Goal: Task Accomplishment & Management: Manage account settings

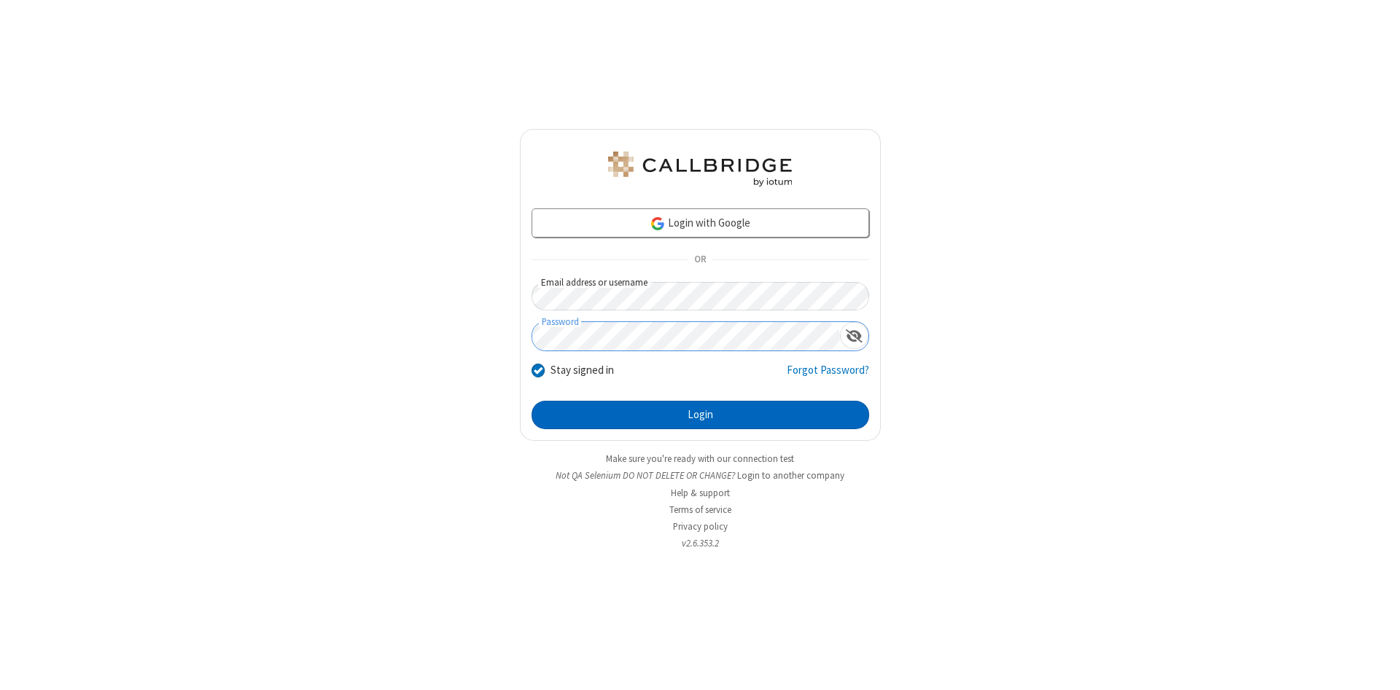
click at [700, 416] on button "Login" at bounding box center [700, 415] width 338 height 29
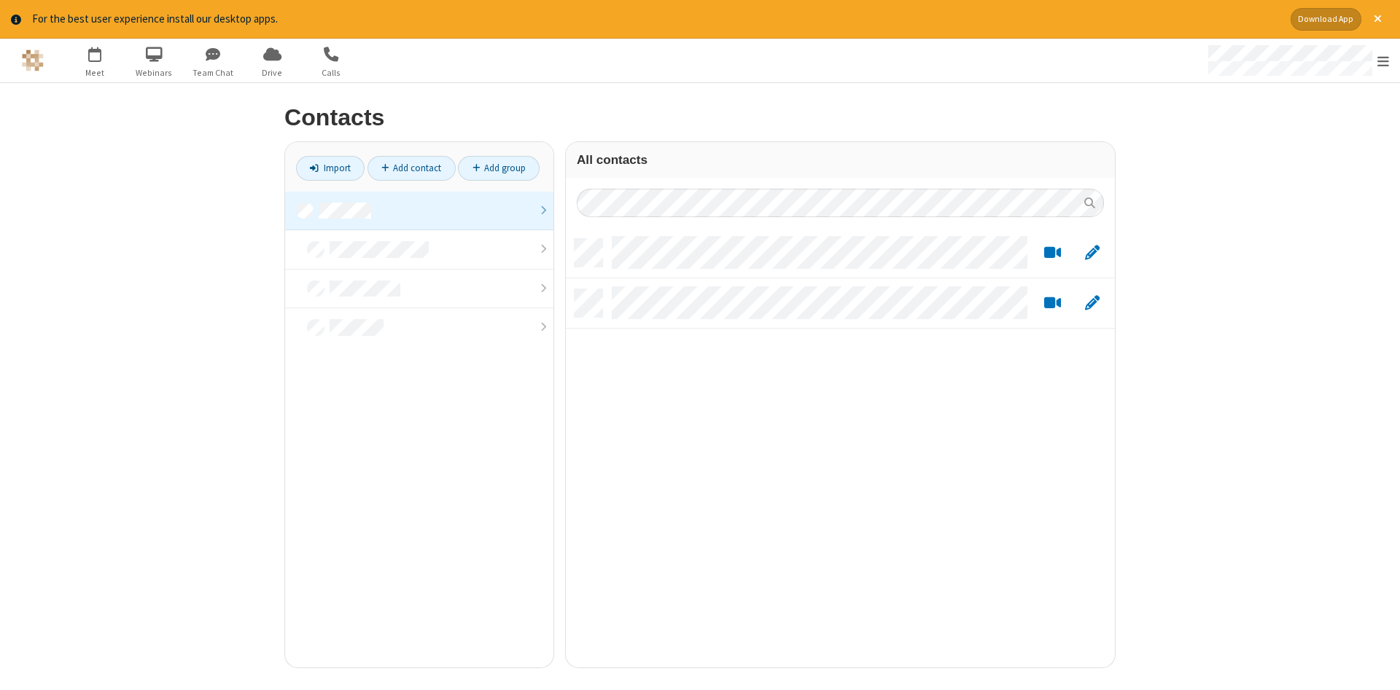
scroll to position [440, 549]
click at [419, 211] on link at bounding box center [419, 211] width 268 height 39
click at [411, 168] on link "Add contact" at bounding box center [411, 168] width 88 height 25
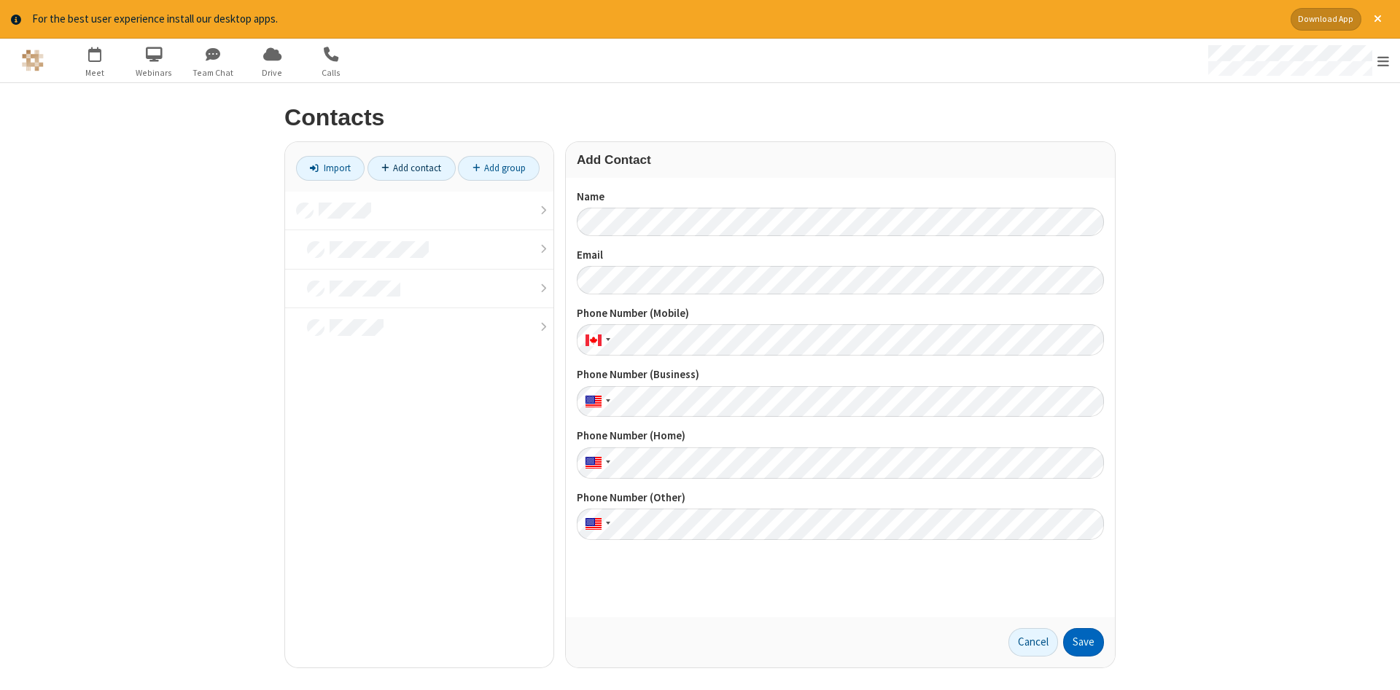
click at [1083, 642] on button "Save" at bounding box center [1083, 642] width 41 height 29
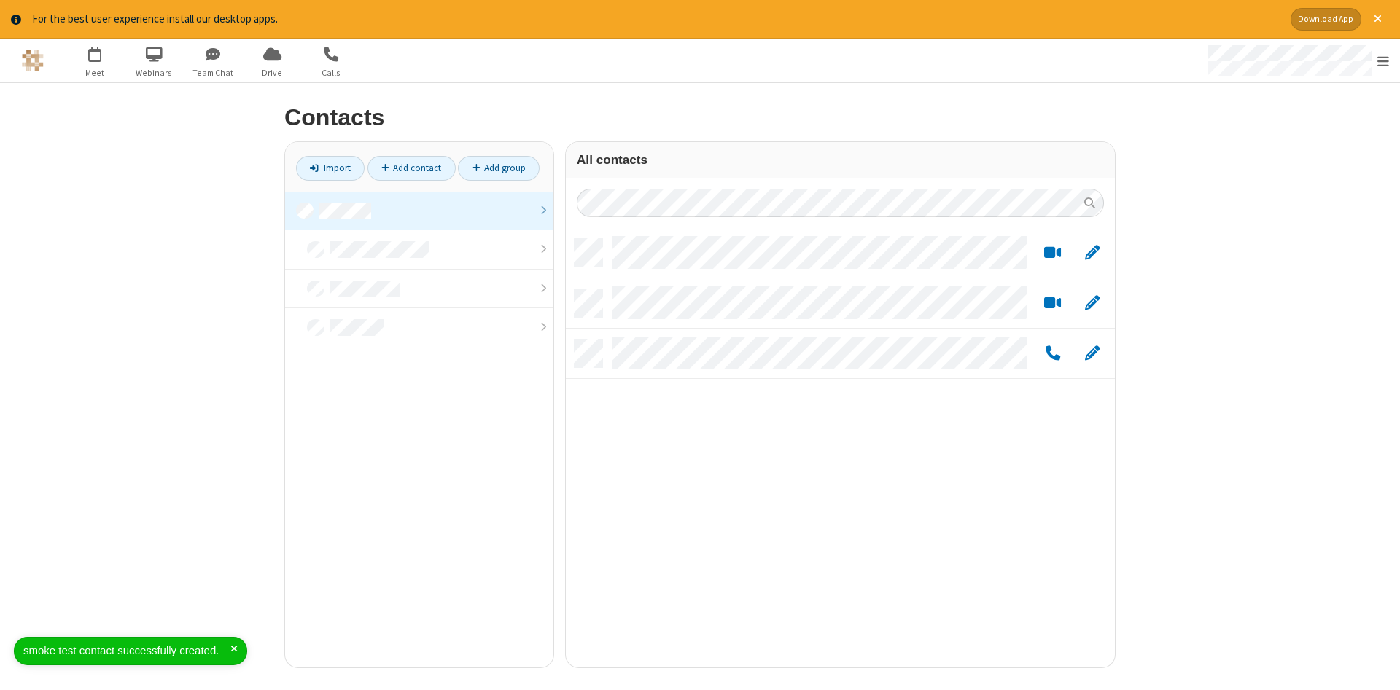
scroll to position [440, 549]
click at [411, 168] on link "Add contact" at bounding box center [411, 168] width 88 height 25
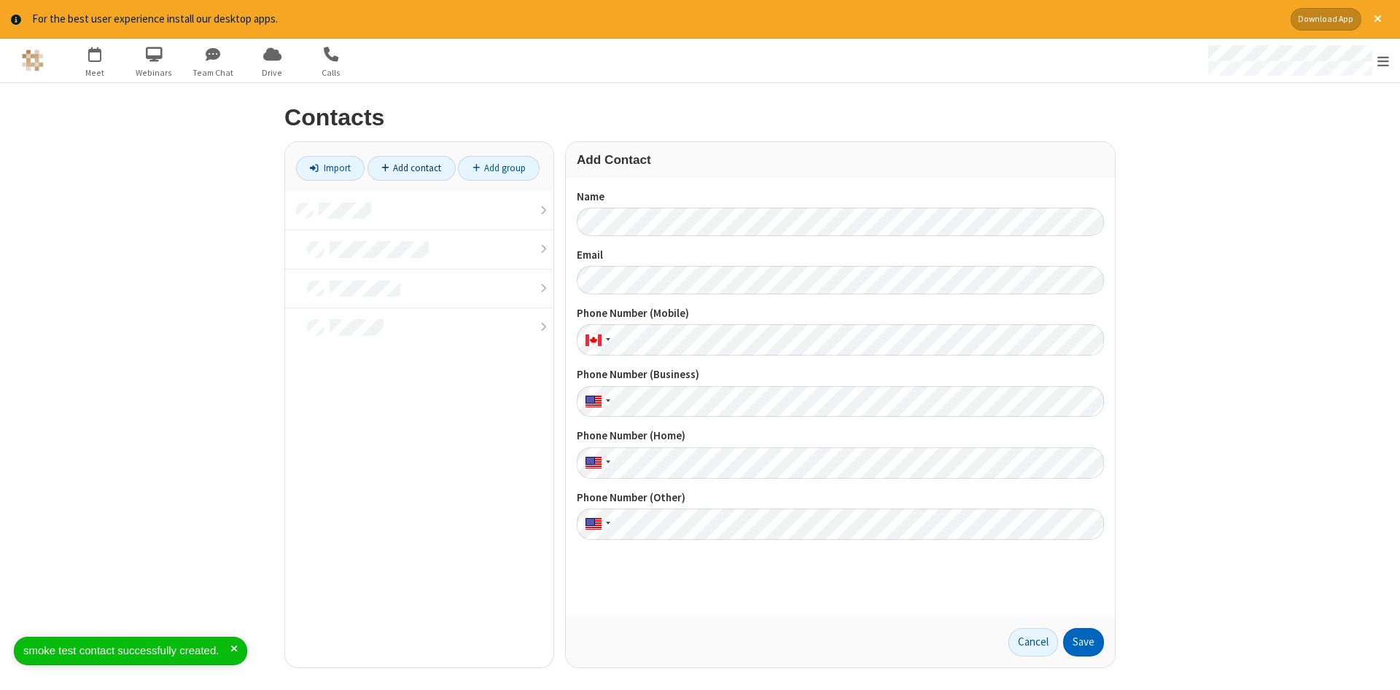
click at [1083, 642] on button "Save" at bounding box center [1083, 642] width 41 height 29
